Goal: Task Accomplishment & Management: Manage account settings

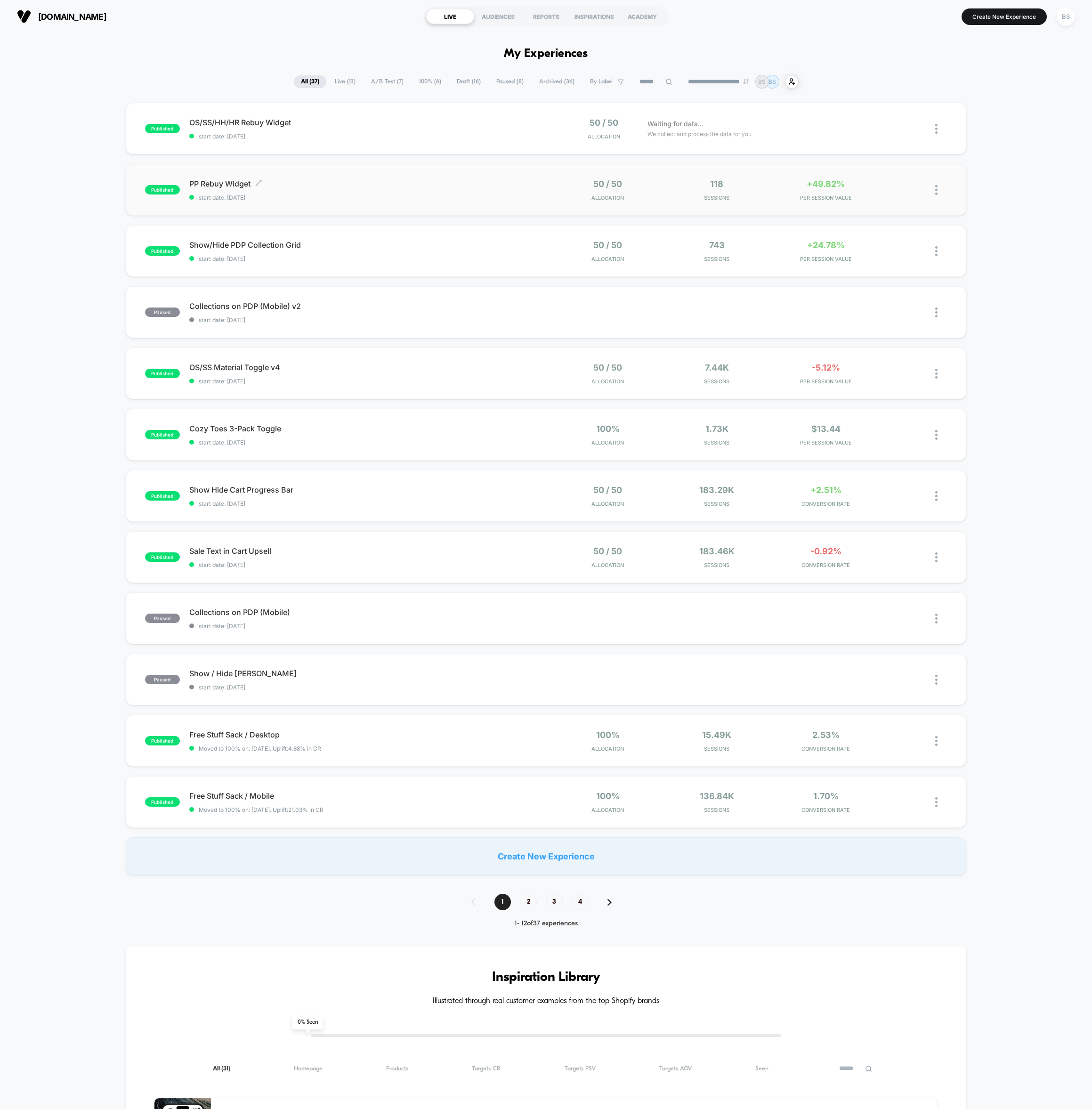
click at [448, 180] on span "PP Rebuy Widget Click to edit experience details" at bounding box center [367, 183] width 357 height 10
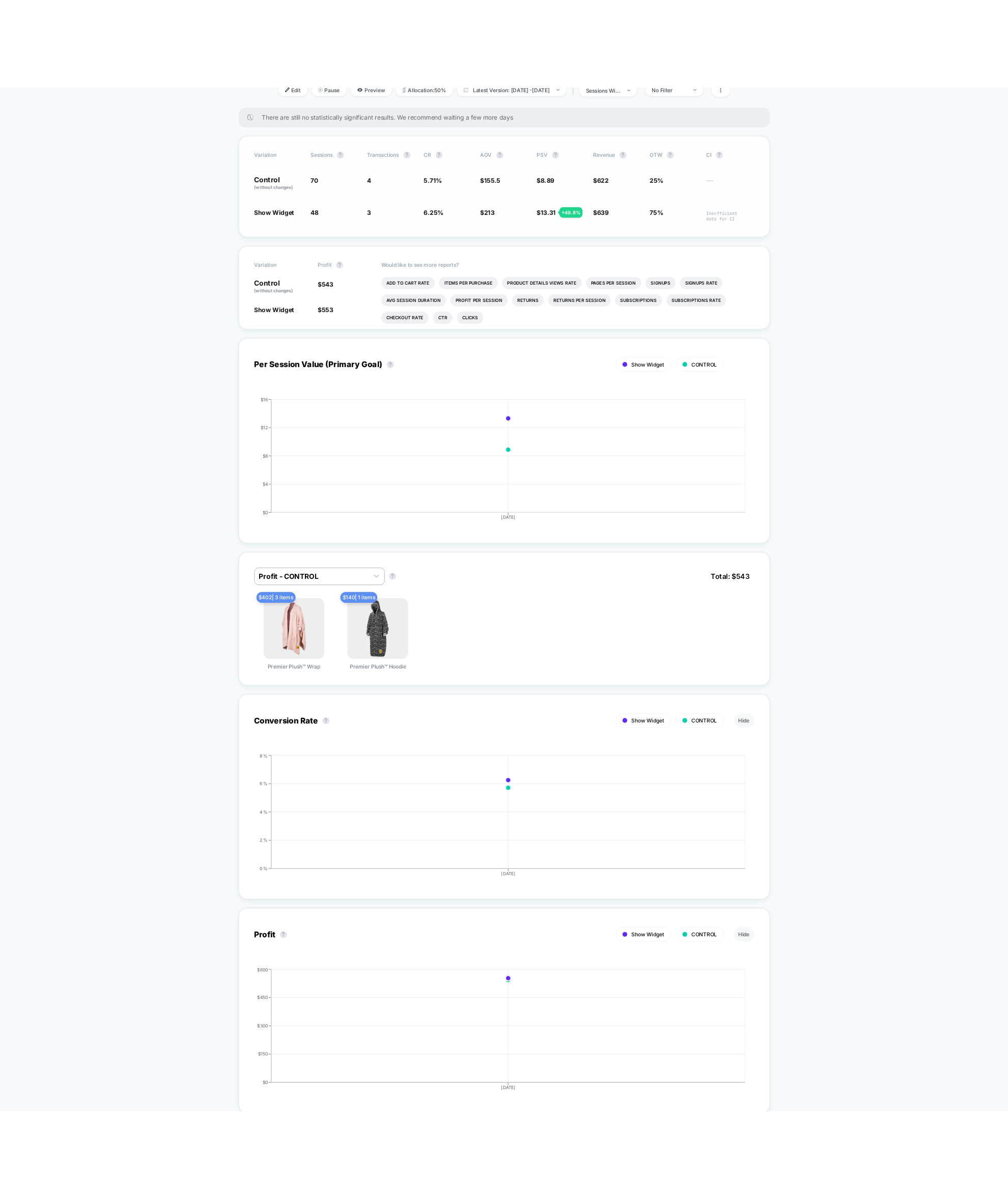
scroll to position [119, 0]
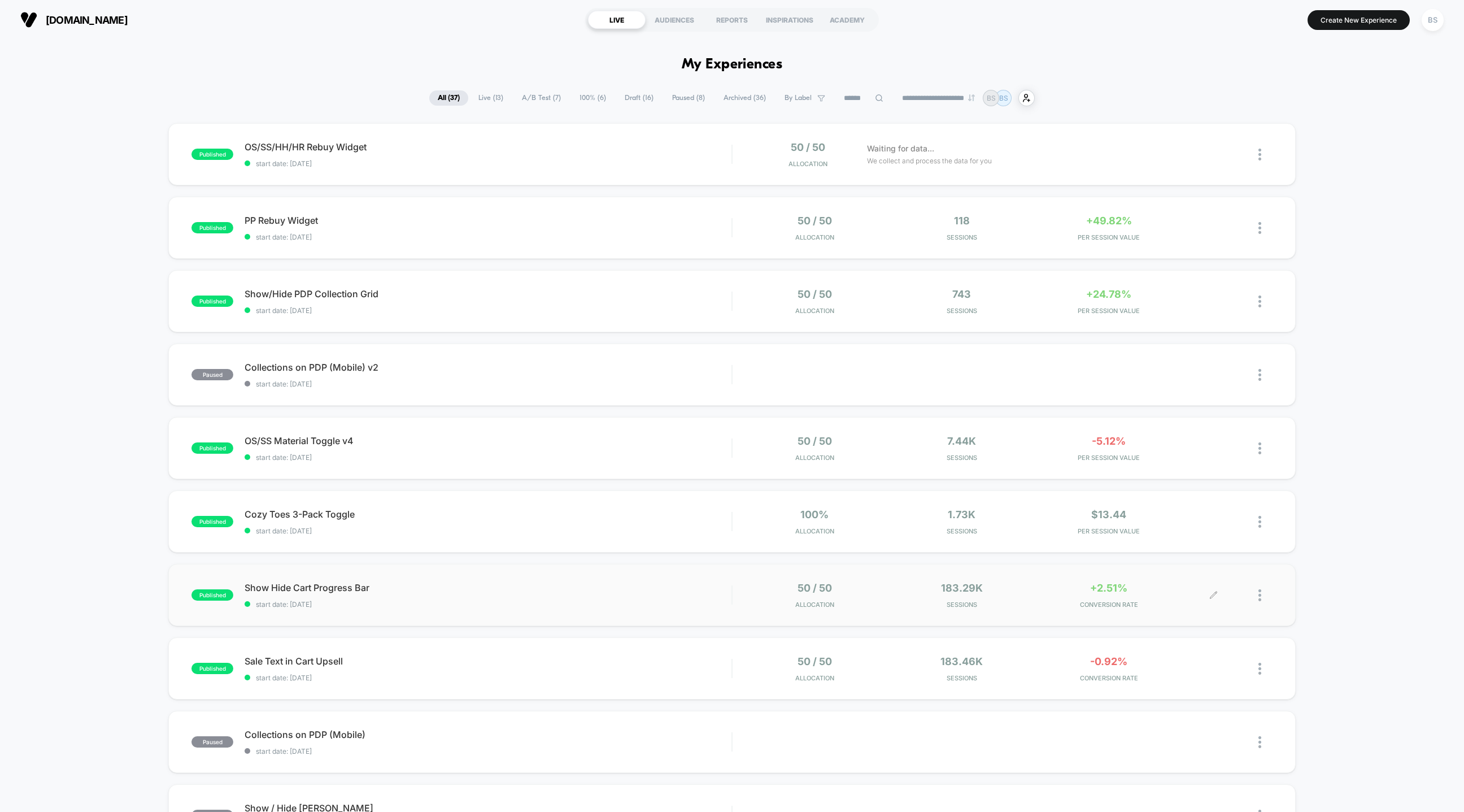
click at [1065, 588] on div "+2.51% CONVERSION RATE" at bounding box center [1109, 595] width 141 height 26
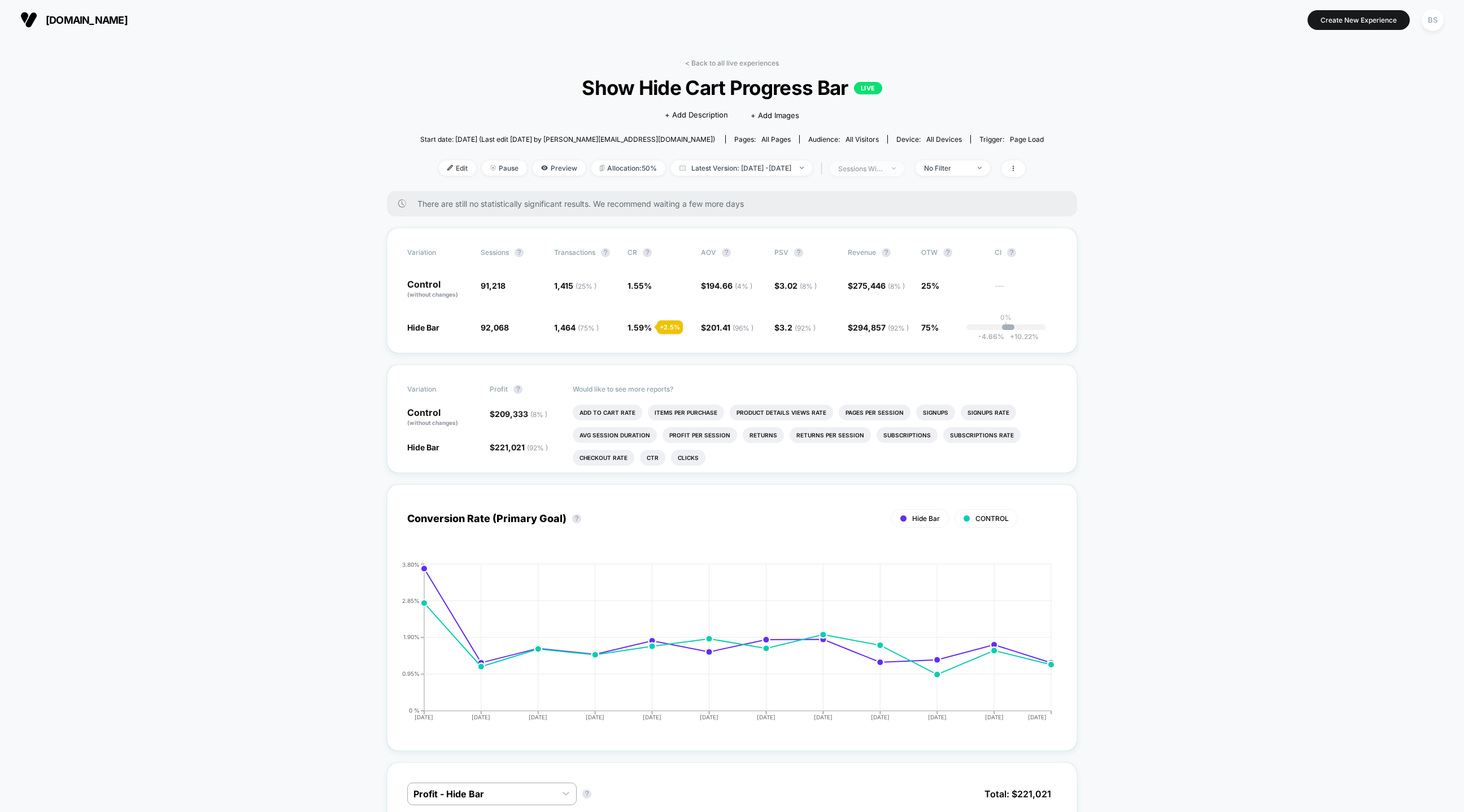
click at [883, 170] on div "sessions with impression" at bounding box center [860, 169] width 45 height 9
click at [847, 207] on span "Sessions" at bounding box center [849, 211] width 33 height 10
click at [847, 216] on div "Sessions" at bounding box center [839, 211] width 50 height 11
click at [839, 213] on span "Sessions" at bounding box center [849, 211] width 33 height 10
click at [853, 290] on button "Save" at bounding box center [881, 288] width 134 height 18
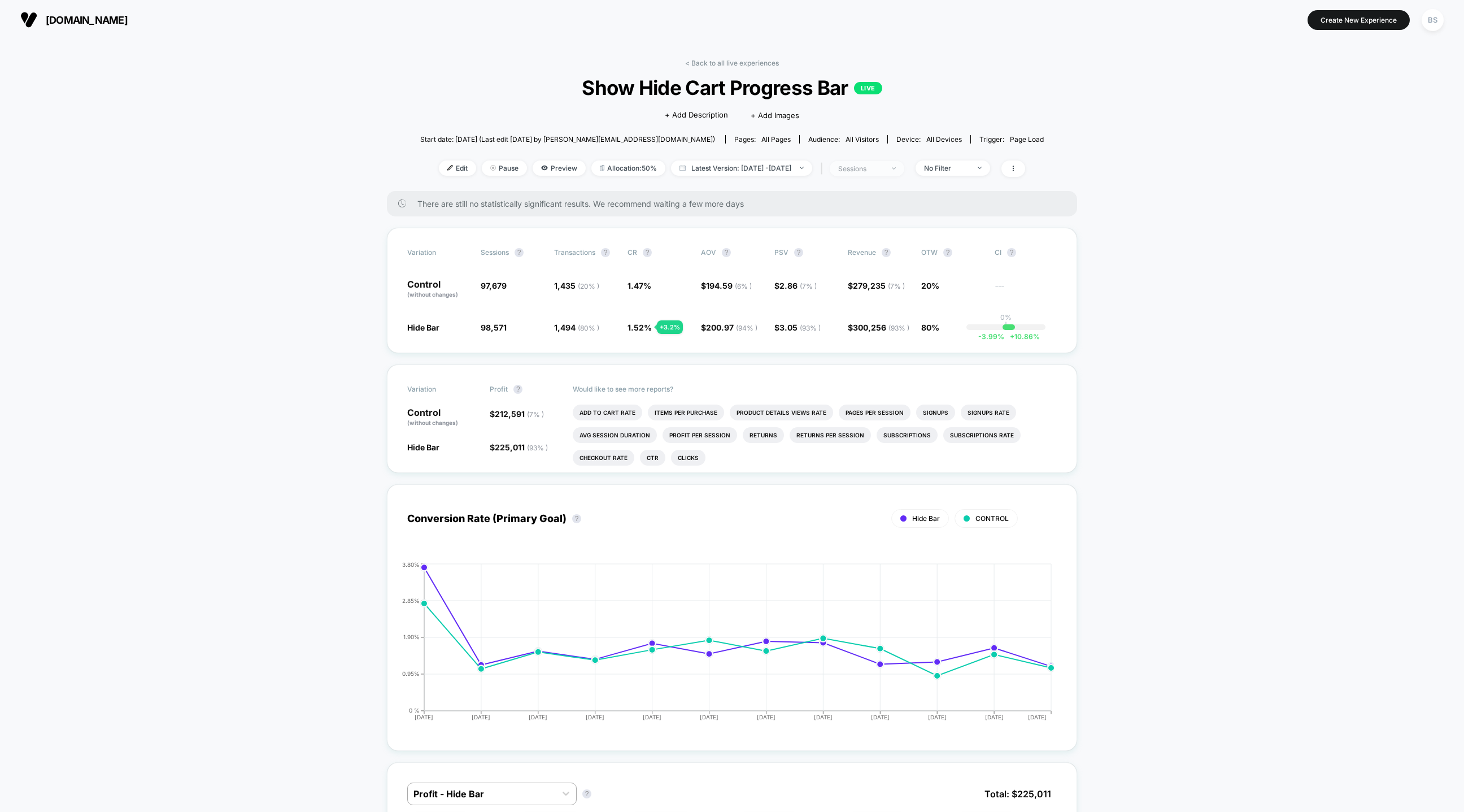
click at [883, 165] on div "sessions" at bounding box center [860, 169] width 45 height 9
click at [850, 254] on span "Users" at bounding box center [844, 257] width 21 height 10
click at [852, 286] on button "Save" at bounding box center [881, 288] width 134 height 18
click at [904, 170] on span "users" at bounding box center [866, 168] width 75 height 15
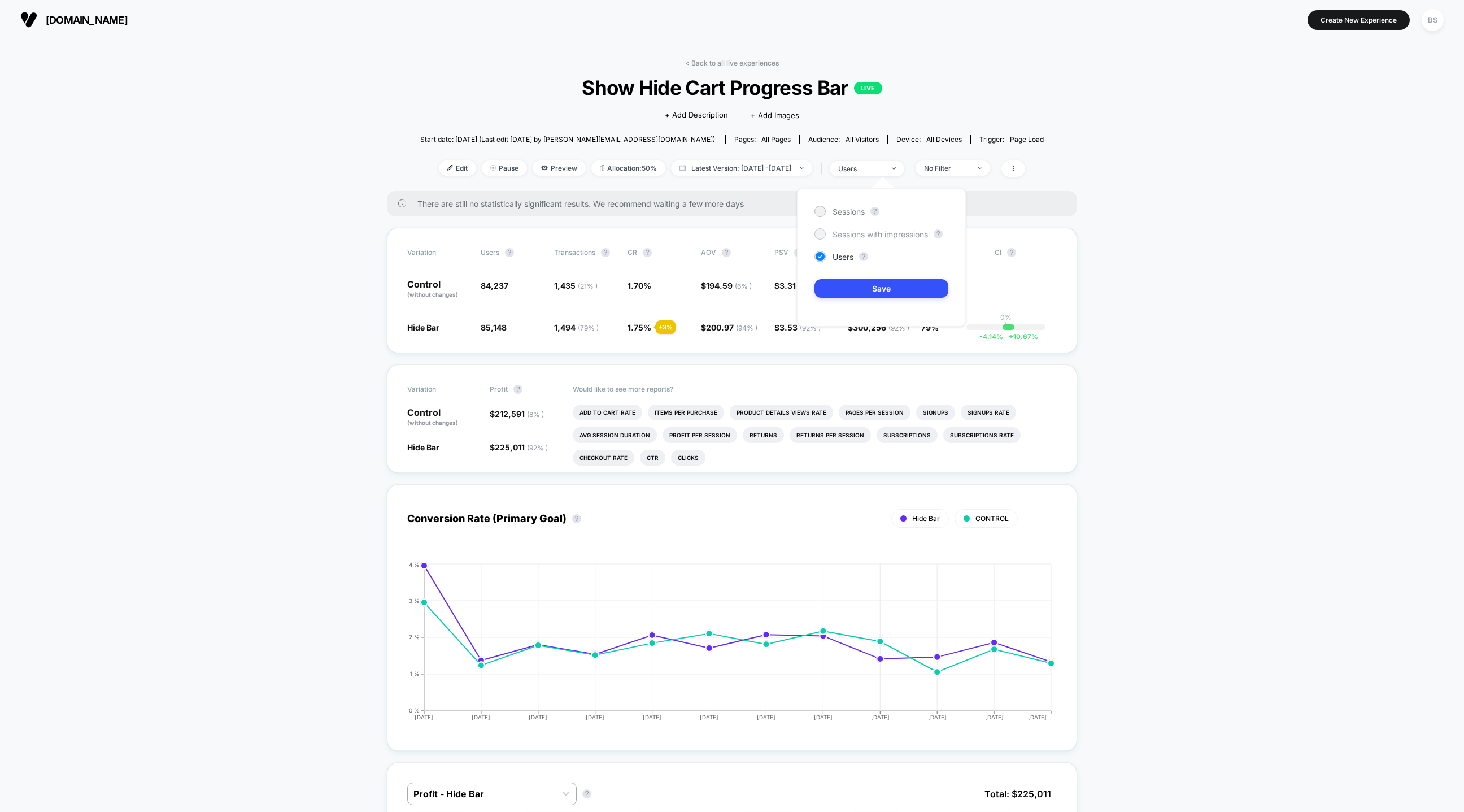
click at [891, 235] on span "Sessions with impressions" at bounding box center [881, 234] width 96 height 10
click at [885, 286] on button "Save" at bounding box center [881, 288] width 134 height 18
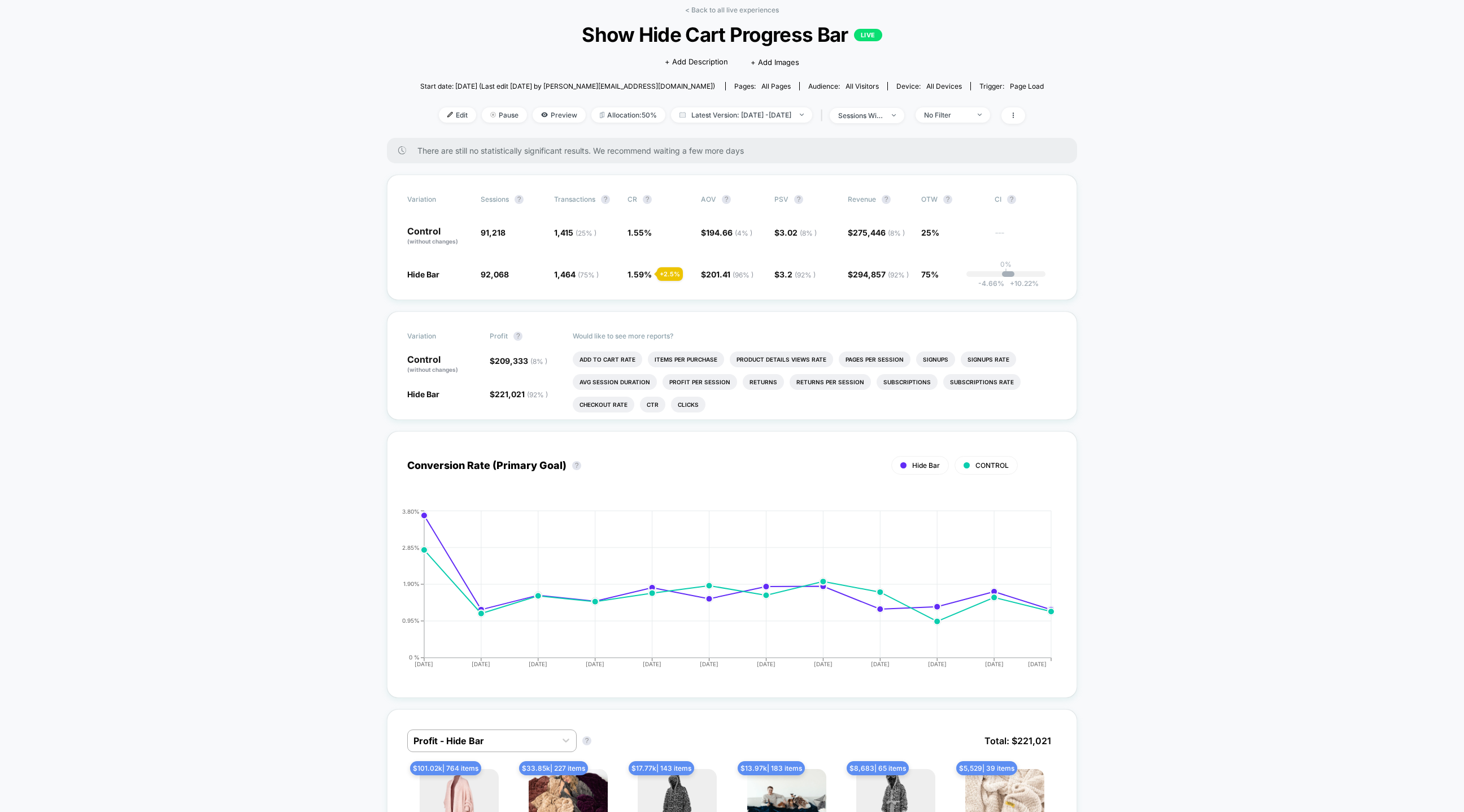
scroll to position [54, 0]
